Goal: Task Accomplishment & Management: Use online tool/utility

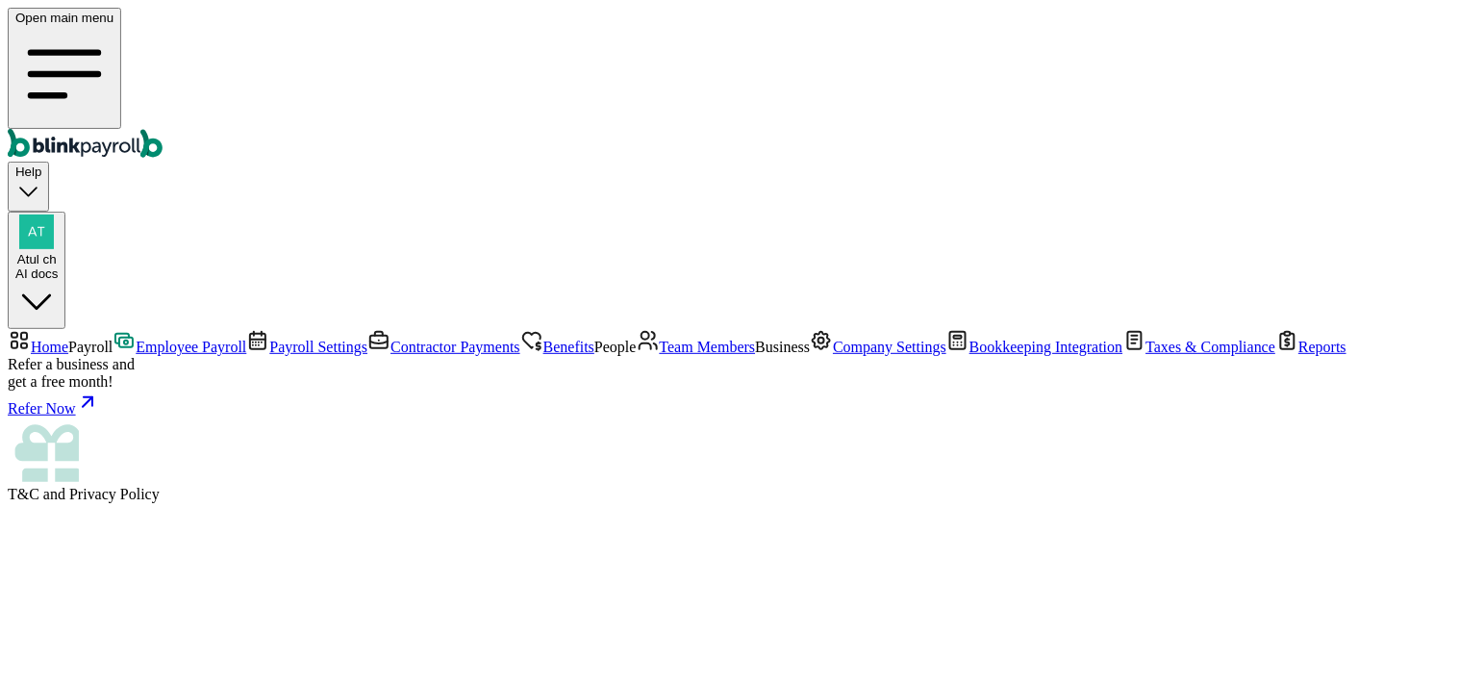
select select "direct_deposit"
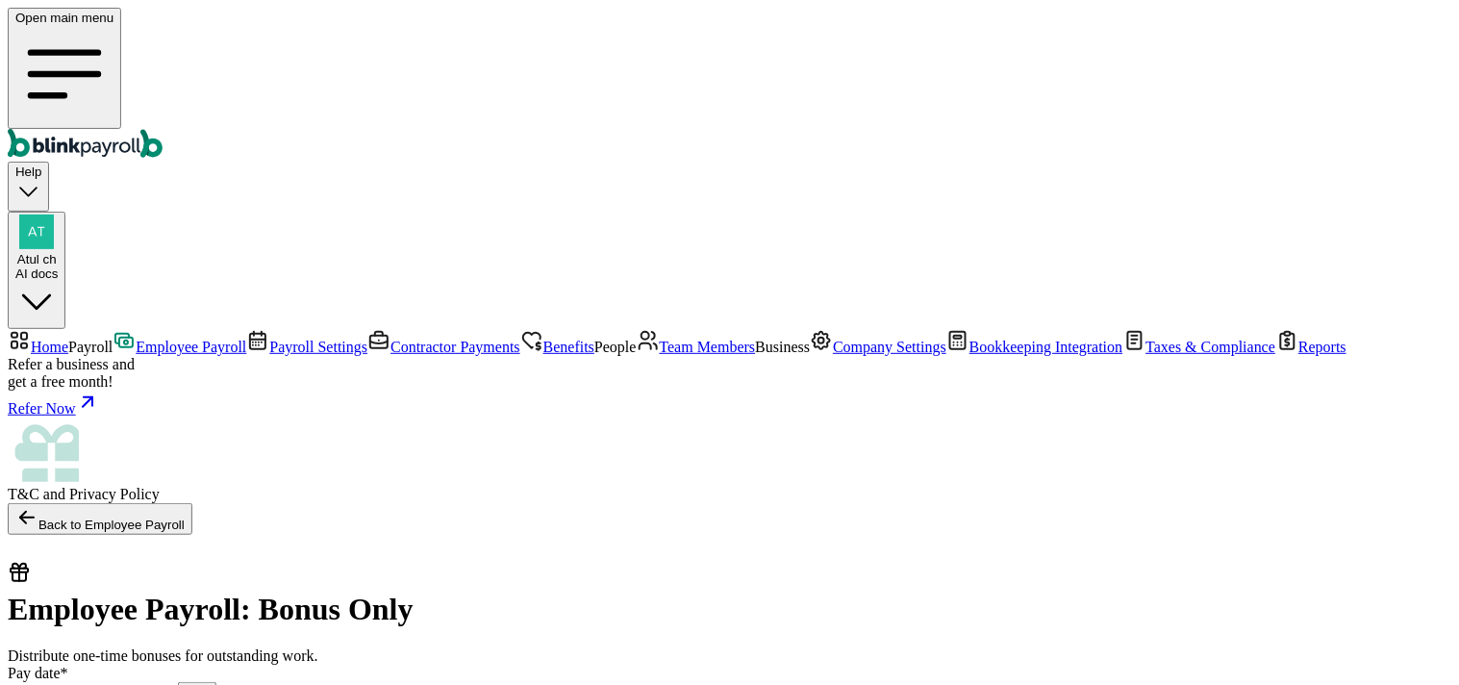
checkbox input "true"
select select "direct_deposit"
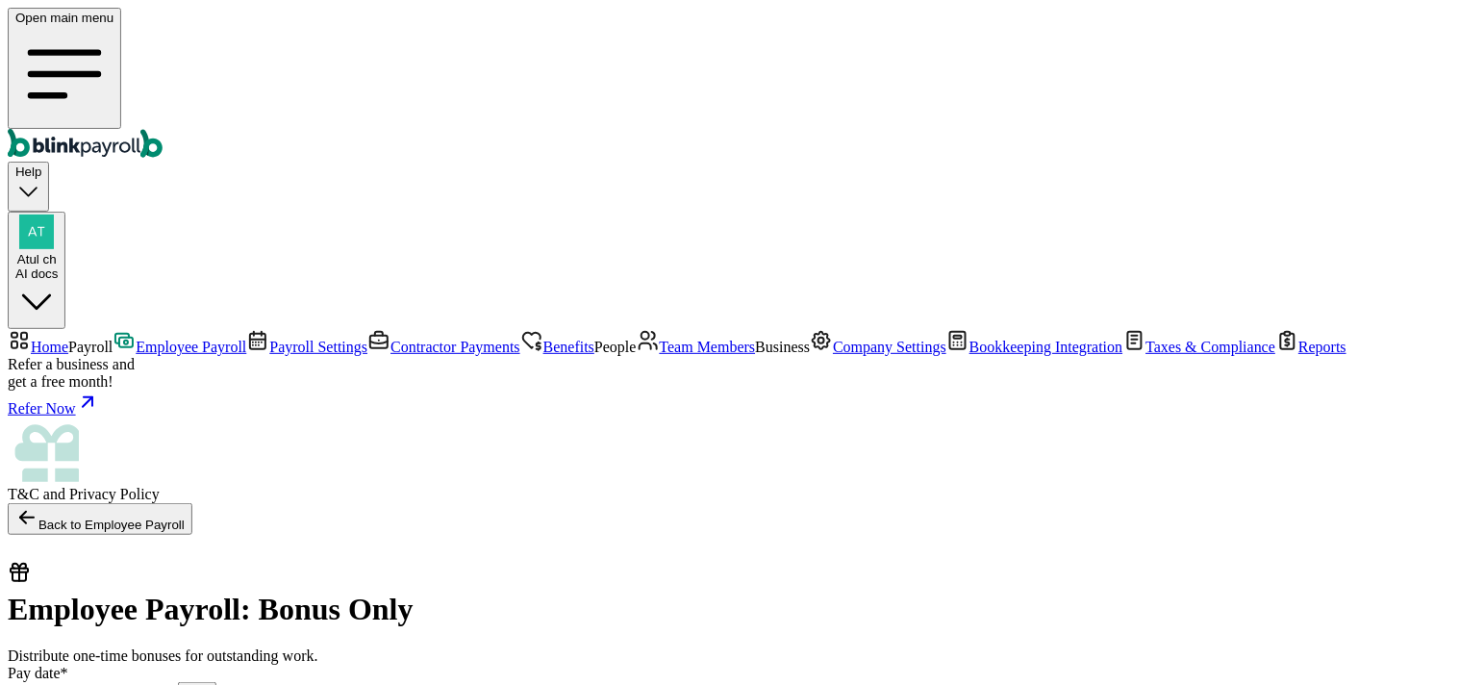
type input "[DATE] ~ [DATE]"
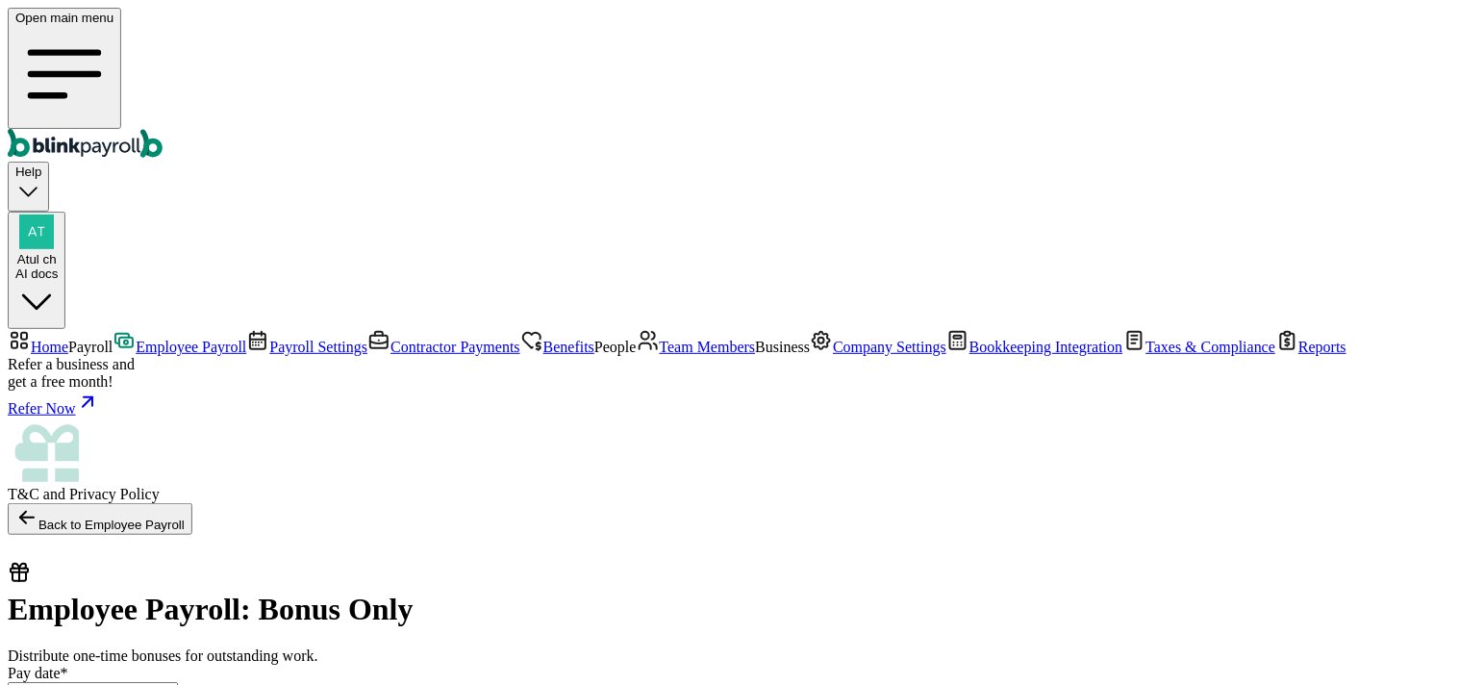
type input "55"
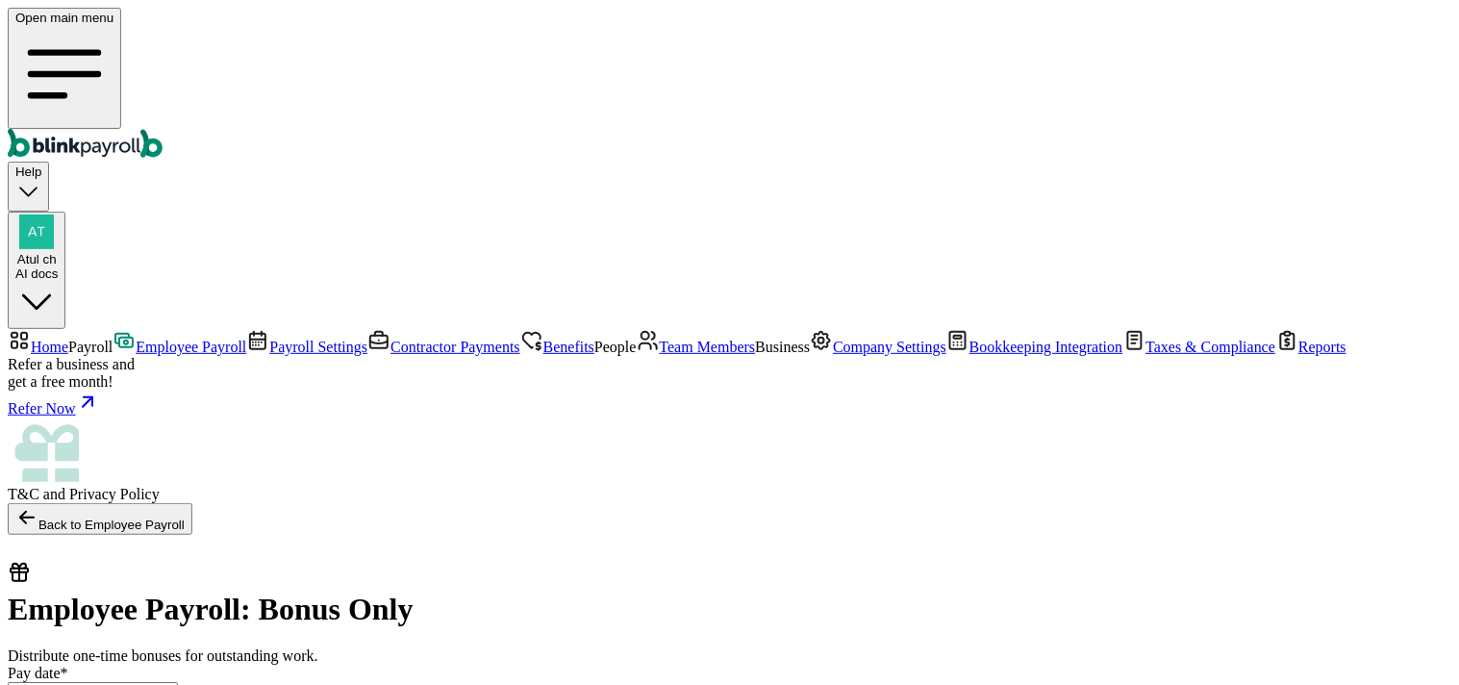
type input "555"
select select "direct_deposit"
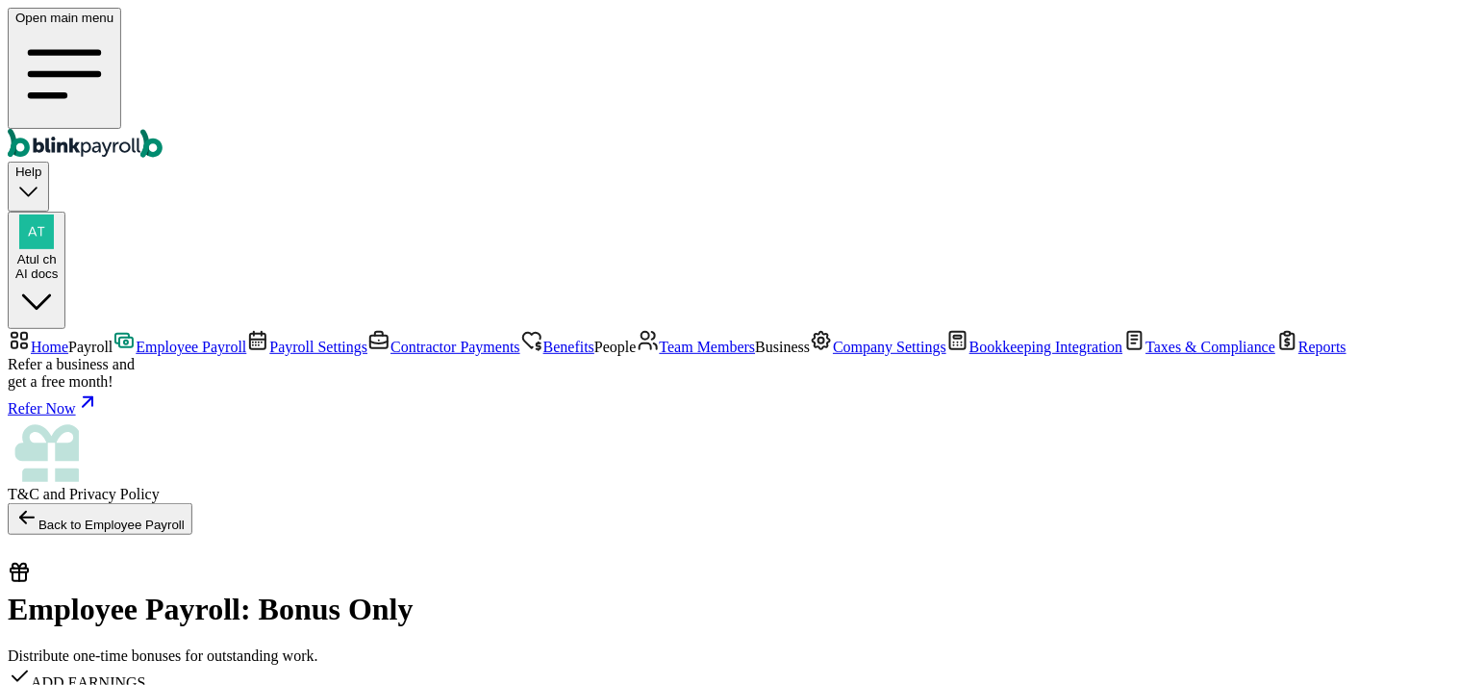
drag, startPoint x: 561, startPoint y: 423, endPoint x: 567, endPoint y: 442, distance: 20.4
checkbox input "true"
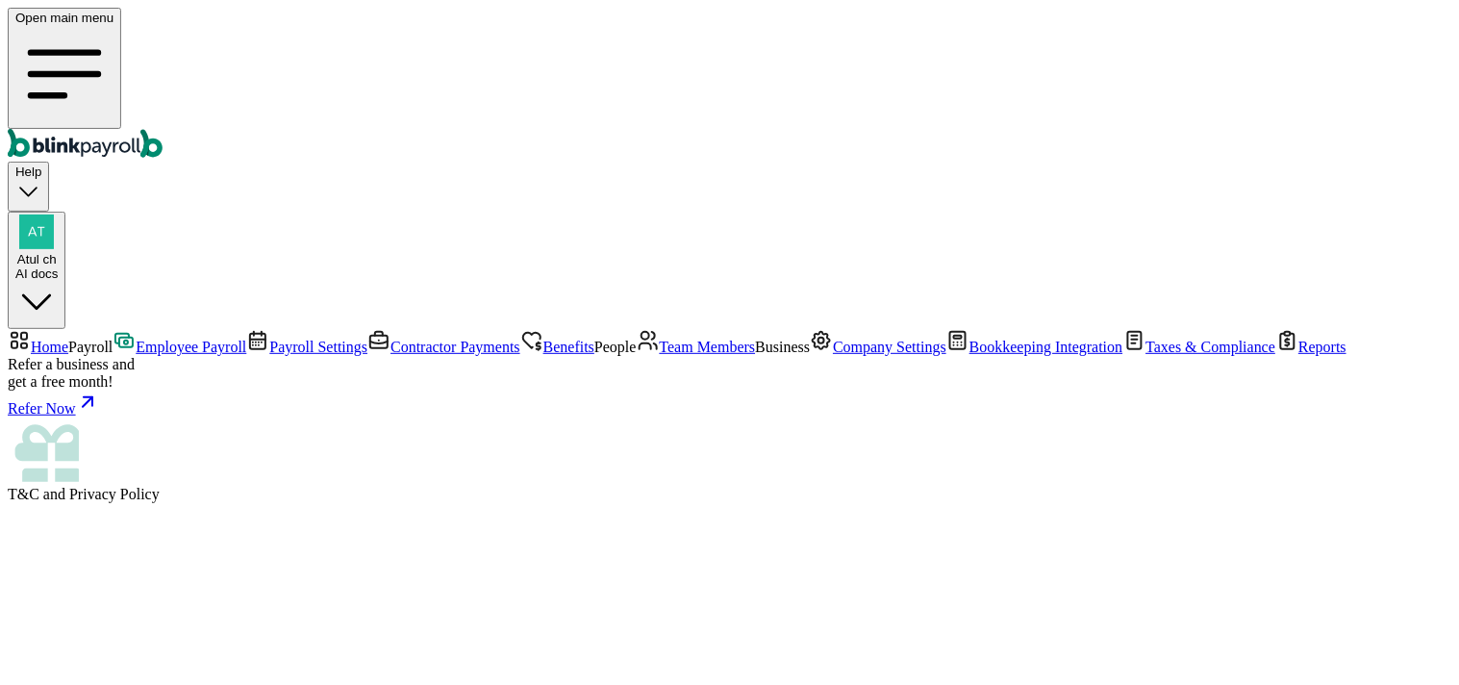
click at [136, 339] on span "Employee Payroll" at bounding box center [191, 347] width 111 height 16
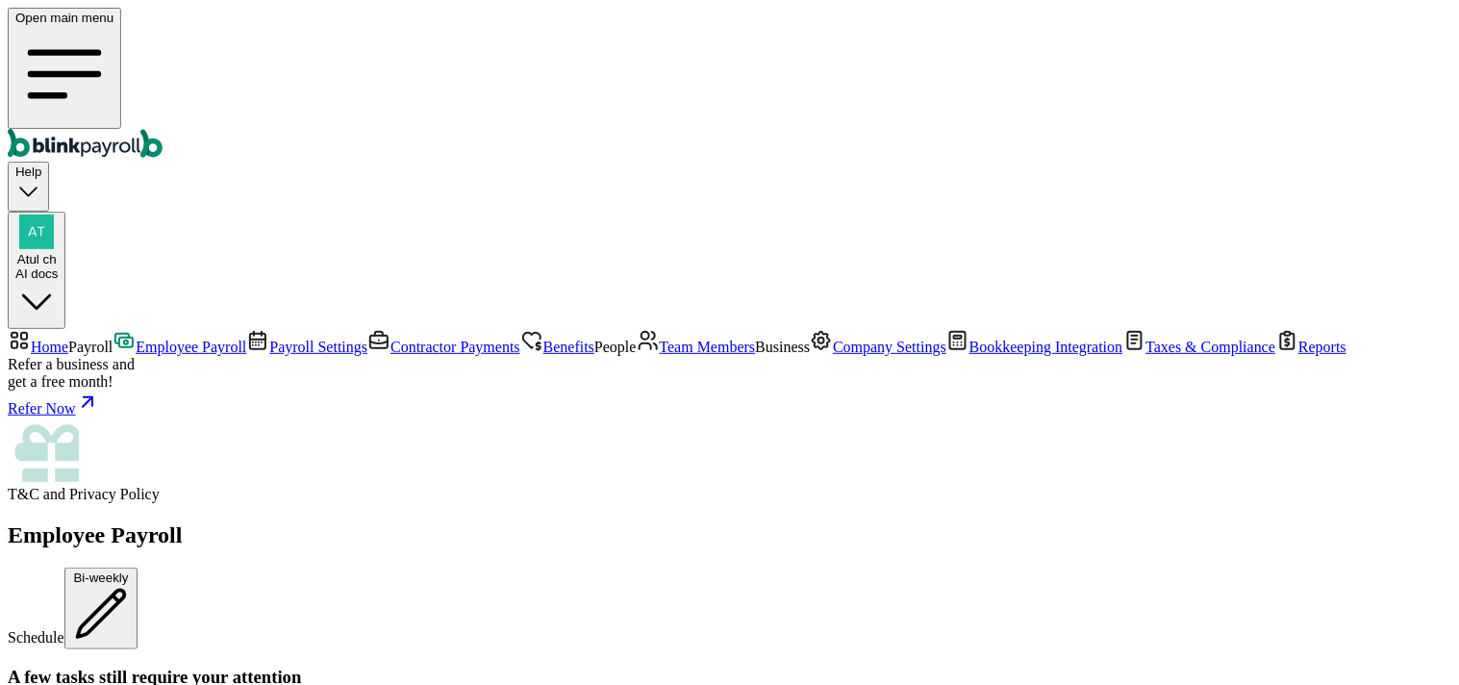
scroll to position [1175, 0]
